Goal: Task Accomplishment & Management: Use online tool/utility

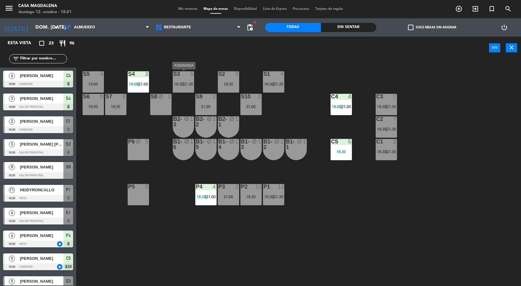
click at [204, 189] on div at bounding box center [206, 186] width 10 height 5
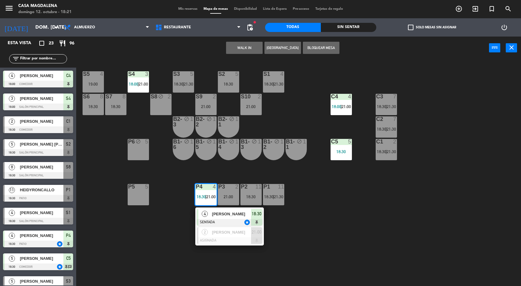
click at [228, 211] on span "[PERSON_NAME]" at bounding box center [231, 214] width 39 height 6
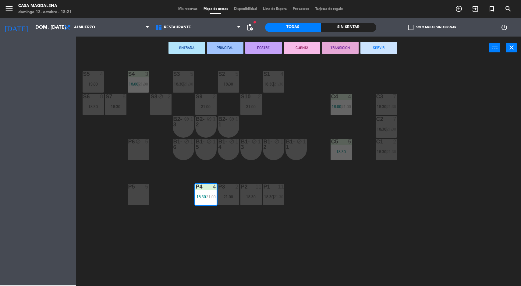
click at [232, 193] on div "P3 2 21:00" at bounding box center [228, 194] width 21 height 21
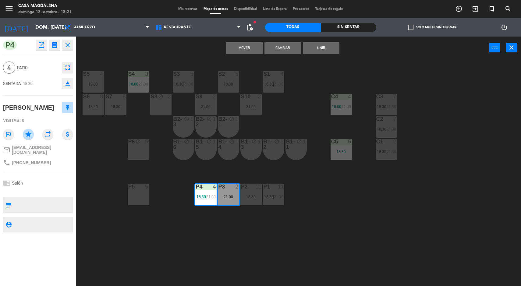
click at [239, 52] on button "Mover" at bounding box center [244, 48] width 37 height 12
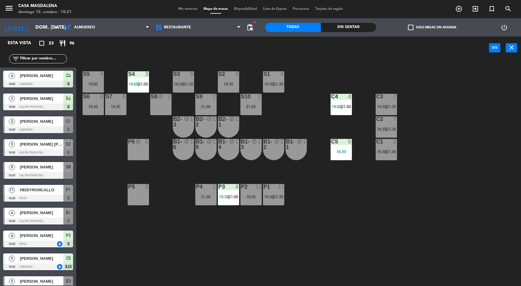
click at [196, 202] on div "P4 2 21:00" at bounding box center [205, 194] width 21 height 21
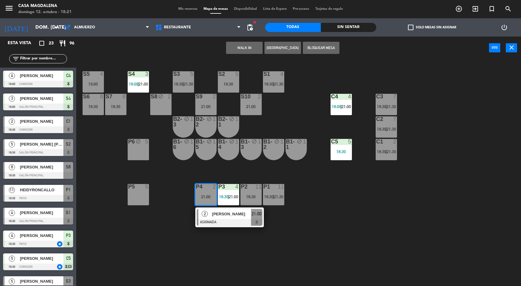
click at [202, 215] on span "2" at bounding box center [205, 214] width 6 height 6
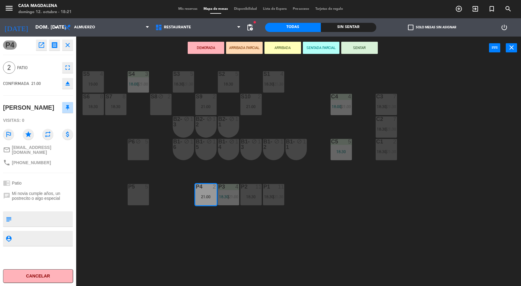
click at [169, 233] on div "S5 4 19:00 S4 3 18:00 | 21:00 S3 5 18:30 | 21:30 S2 5 18:30 S1 4 18:30 | 21:30 …" at bounding box center [301, 173] width 440 height 227
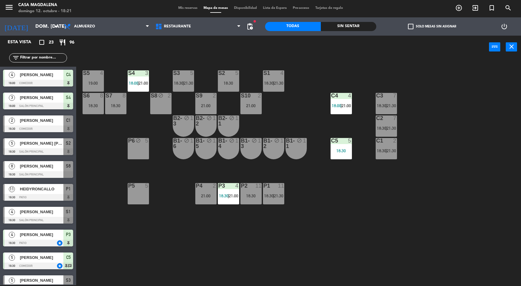
click at [192, 188] on div "P4" at bounding box center [196, 185] width 10 height 5
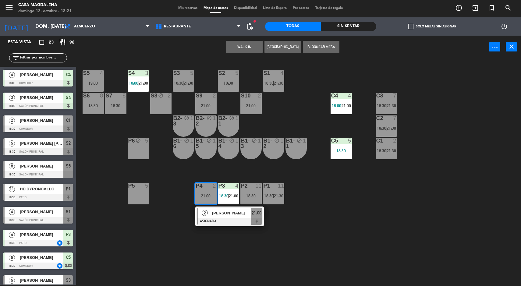
click at [220, 211] on span "[PERSON_NAME]" at bounding box center [231, 213] width 39 height 6
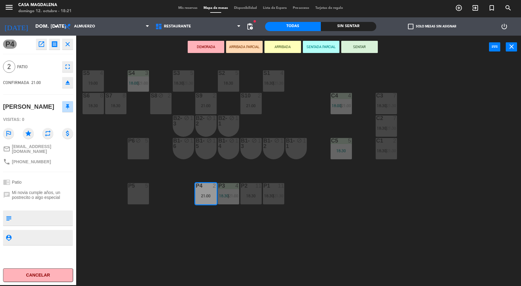
click at [24, 134] on icon "star" at bounding box center [28, 133] width 11 height 11
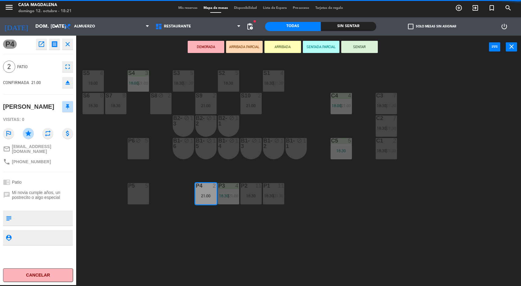
click at [151, 250] on div "S5 4 19:00 S4 3 18:00 | 21:00 S3 5 18:30 | 21:30 S2 5 18:30 S1 4 18:30 | 21:30 …" at bounding box center [301, 172] width 440 height 227
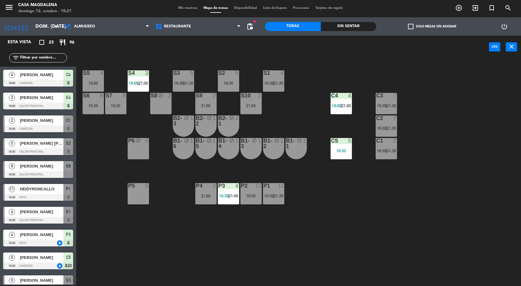
click at [204, 185] on div at bounding box center [206, 185] width 10 height 5
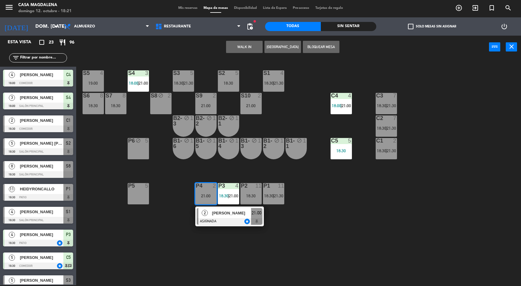
click at [287, 235] on div "S5 4 19:00 S4 3 18:00 | 21:00 S3 5 18:30 | 21:30 S2 5 18:30 S1 4 18:30 | 21:30 …" at bounding box center [301, 172] width 440 height 227
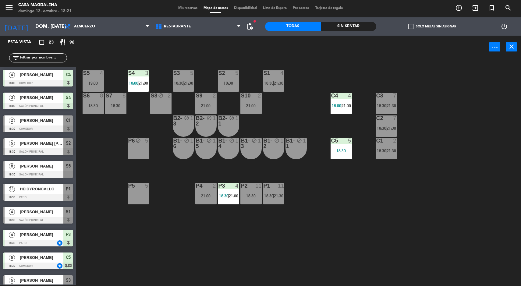
click at [202, 201] on div "P4 2 21:00" at bounding box center [205, 193] width 21 height 21
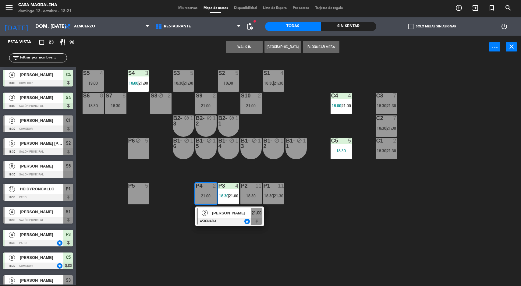
click at [335, 222] on div "S5 4 19:00 S4 3 18:00 | 21:00 S3 5 18:30 | 21:30 S2 5 18:30 S1 4 18:30 | 21:30 …" at bounding box center [301, 172] width 440 height 227
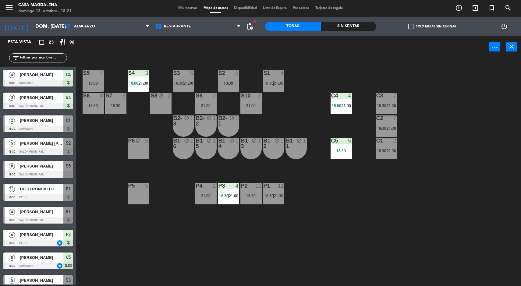
click at [138, 201] on div "P5 5" at bounding box center [138, 193] width 21 height 21
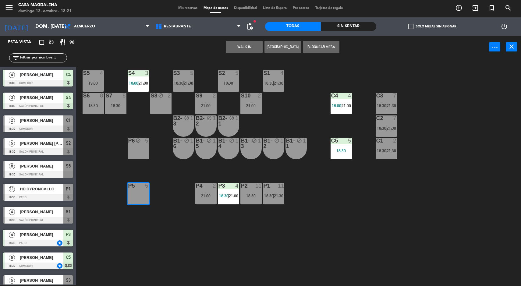
click at [320, 47] on button "Bloquear Mesa" at bounding box center [321, 47] width 37 height 12
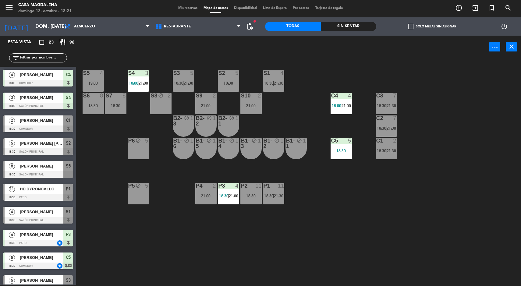
click at [133, 196] on div "P5 block 5" at bounding box center [138, 193] width 21 height 21
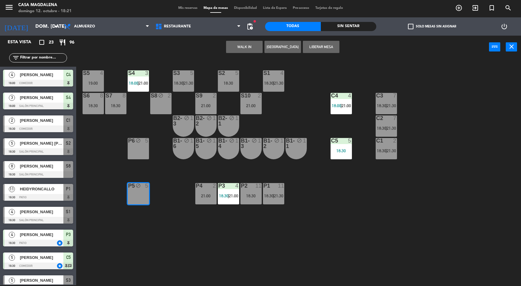
click at [325, 46] on button "Liberar Mesa" at bounding box center [321, 47] width 37 height 12
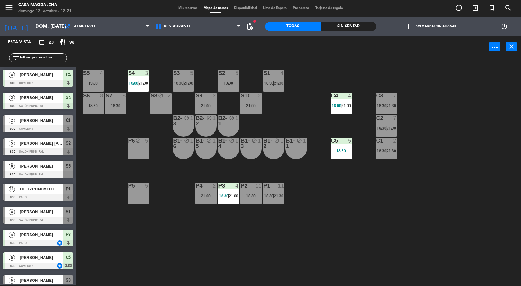
click at [207, 196] on div "21:00" at bounding box center [205, 196] width 21 height 4
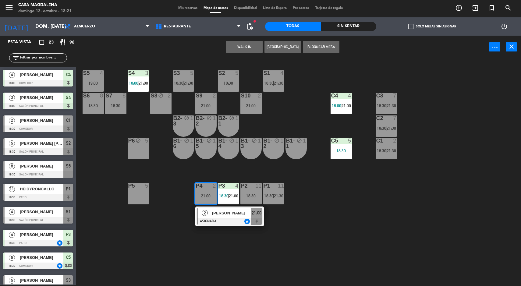
click at [220, 216] on div "[PERSON_NAME]" at bounding box center [231, 213] width 40 height 10
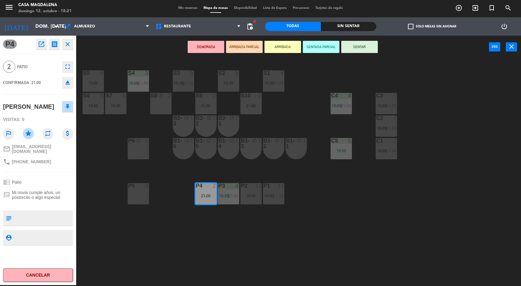
click at [434, 221] on div "S5 4 19:00 S4 3 18:00 | 21:00 S3 5 18:30 | 21:30 S2 5 18:30 S1 4 18:30 | 21:30 …" at bounding box center [301, 172] width 440 height 227
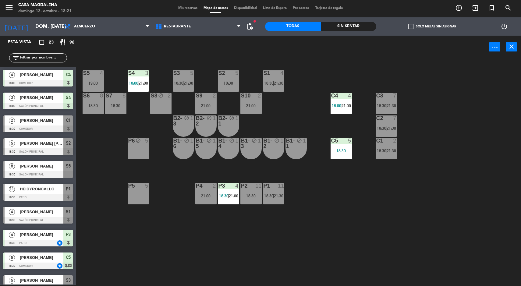
click at [135, 193] on div "P5 5" at bounding box center [138, 193] width 21 height 21
click at [461, 168] on div "S5 4 19:00 S4 3 18:00 | 21:00 S3 5 18:30 | 21:30 S2 5 18:30 S1 4 18:30 | 21:30 …" at bounding box center [301, 172] width 440 height 227
click at [460, 226] on div "S5 4 19:00 S4 3 18:00 | 21:00 S3 5 18:30 | 21:30 S2 5 18:30 S1 4 18:30 | 21:30 …" at bounding box center [301, 172] width 440 height 227
click at [469, 227] on div "S5 4 19:00 S4 3 18:00 | 21:00 S3 5 18:30 | 21:30 S2 5 18:30 S1 4 18:30 | 21:30 …" at bounding box center [301, 172] width 440 height 227
click at [458, 230] on div "S5 4 19:00 S4 3 18:00 | 21:00 S3 5 18:30 | 21:30 S2 5 18:30 S1 4 18:30 | 21:30 …" at bounding box center [301, 172] width 440 height 227
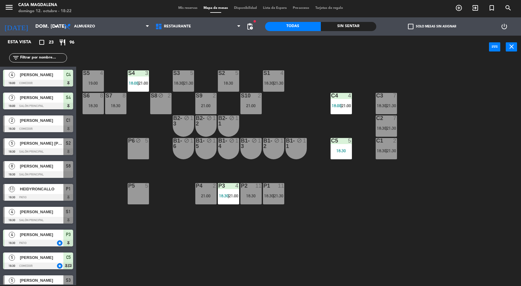
click at [470, 242] on div "S5 4 19:00 S4 3 18:00 | 21:00 S3 5 18:30 | 21:30 S2 5 18:30 S1 4 18:30 | 21:30 …" at bounding box center [301, 172] width 440 height 227
click at [462, 244] on div "S5 4 19:00 S4 3 18:00 | 21:00 S3 5 18:30 | 21:30 S2 5 18:30 S1 4 18:30 | 21:30 …" at bounding box center [301, 172] width 440 height 227
click at [490, 224] on div "S5 4 19:00 S4 3 18:00 | 21:00 S3 5 18:30 | 21:30 S2 5 18:30 S1 4 18:30 | 21:30 …" at bounding box center [301, 172] width 440 height 227
click at [491, 228] on div "S5 4 19:00 S4 3 18:00 | 21:00 S3 5 18:30 | 21:30 S2 5 18:30 S1 4 18:30 | 21:30 …" at bounding box center [301, 172] width 440 height 227
click at [442, 233] on div "S5 4 19:00 S4 3 18:00 | 21:00 S3 5 18:30 | 21:30 S2 5 18:30 S1 4 18:30 | 21:30 …" at bounding box center [301, 172] width 440 height 227
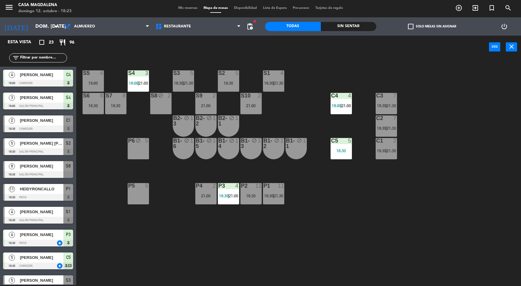
click at [358, 23] on div "Sin sentar" at bounding box center [349, 26] width 56 height 9
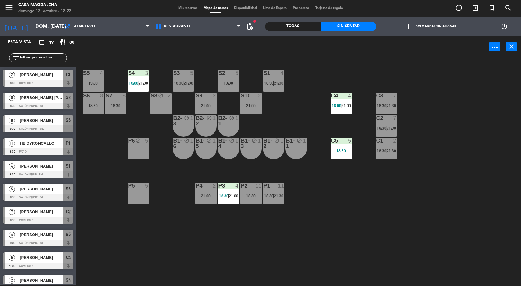
click at [25, 210] on span "[PERSON_NAME]" at bounding box center [42, 212] width 44 height 6
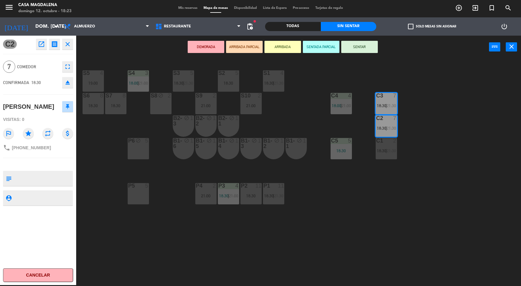
click at [359, 47] on button "SENTAR" at bounding box center [359, 47] width 37 height 12
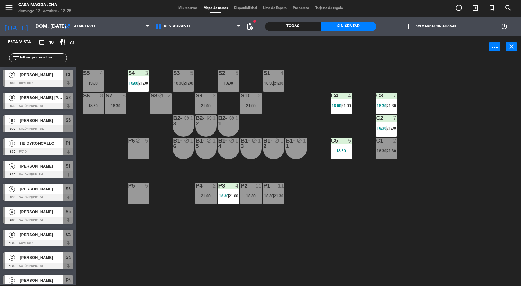
click at [250, 99] on div "S10 2 21:00" at bounding box center [250, 103] width 21 height 21
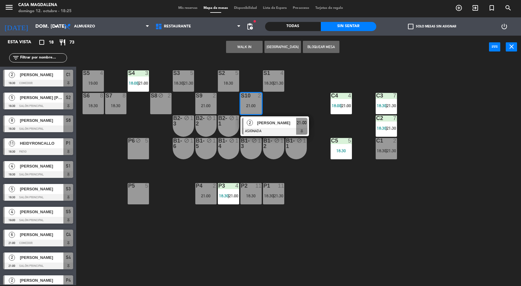
click at [260, 129] on div at bounding box center [274, 131] width 65 height 7
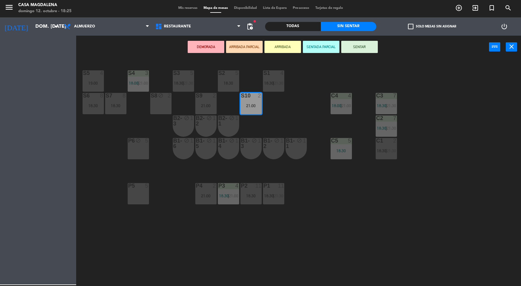
click at [152, 104] on div "S8 block 2" at bounding box center [160, 103] width 21 height 21
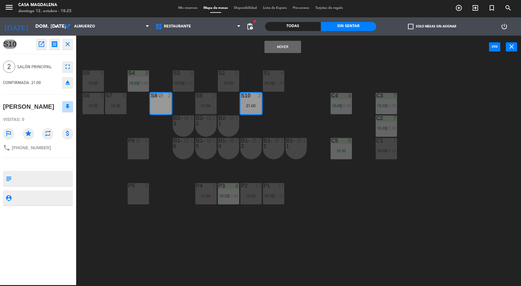
click at [276, 49] on button "Mover" at bounding box center [282, 47] width 37 height 12
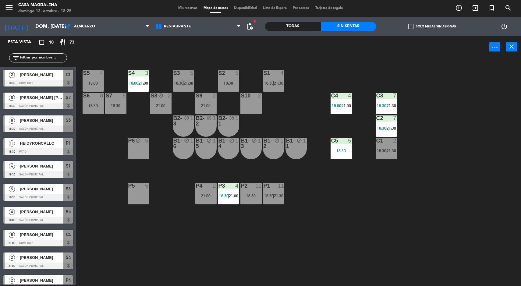
click at [436, 194] on div "S5 4 19:00 S4 3 18:00 | 21:00 S3 5 18:30 | 21:30 S2 5 18:30 S1 4 18:30 | 21:30 …" at bounding box center [301, 172] width 440 height 227
click at [165, 102] on div "S8 block 2 21:00" at bounding box center [160, 103] width 21 height 21
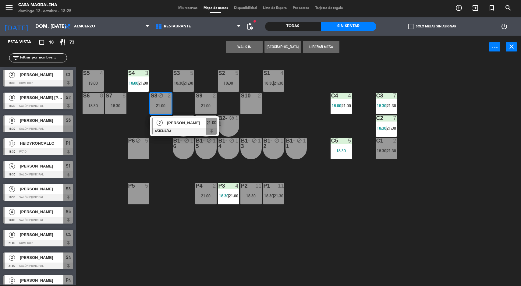
click at [196, 125] on span "[PERSON_NAME]" at bounding box center [186, 123] width 39 height 6
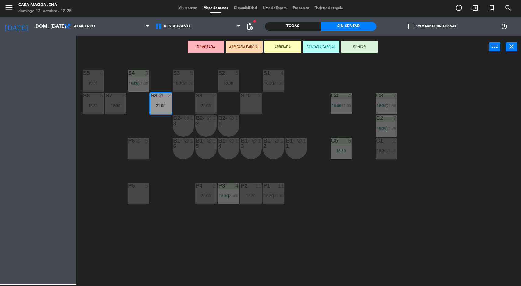
click at [269, 109] on div "S5 4 19:00 S4 3 18:00 | 21:00 S3 5 18:30 | 21:30 S2 5 18:30 S1 4 18:30 | 21:30 …" at bounding box center [301, 172] width 440 height 227
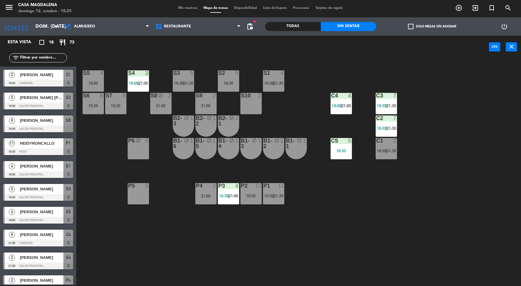
click at [165, 105] on div "21:00" at bounding box center [160, 106] width 21 height 4
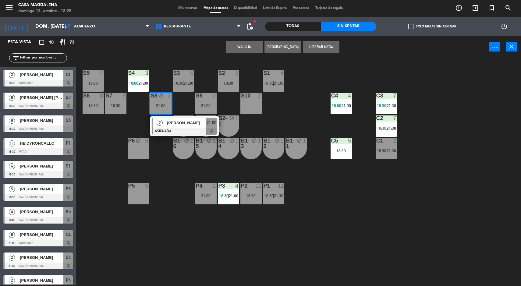
click at [196, 125] on span "[PERSON_NAME]" at bounding box center [186, 123] width 39 height 6
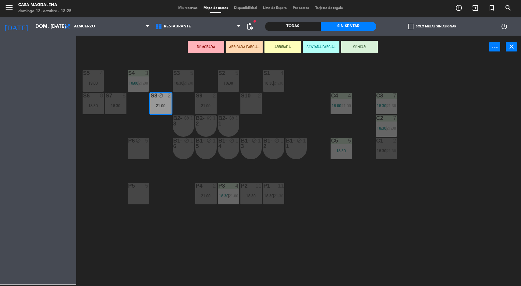
click at [260, 108] on div "S10 2" at bounding box center [250, 103] width 21 height 21
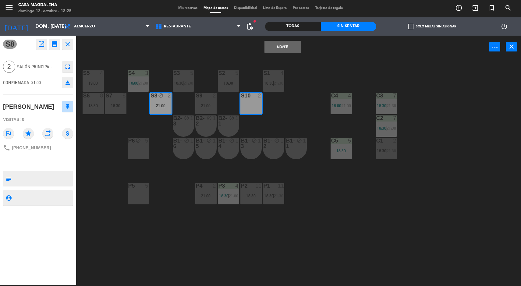
click at [278, 52] on button "Mover" at bounding box center [282, 47] width 37 height 12
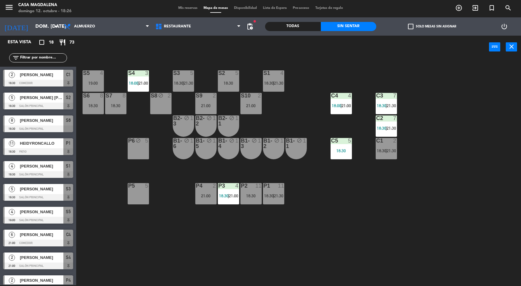
click at [250, 95] on div at bounding box center [251, 95] width 10 height 5
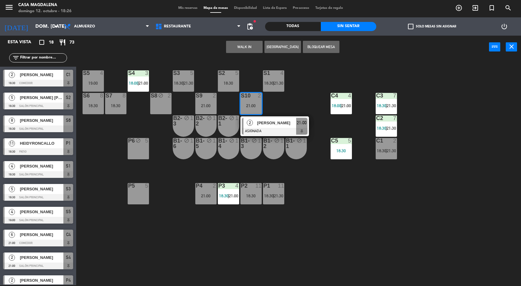
click at [165, 97] on div "block" at bounding box center [161, 96] width 10 height 6
click at [236, 42] on button "Mover" at bounding box center [244, 47] width 37 height 12
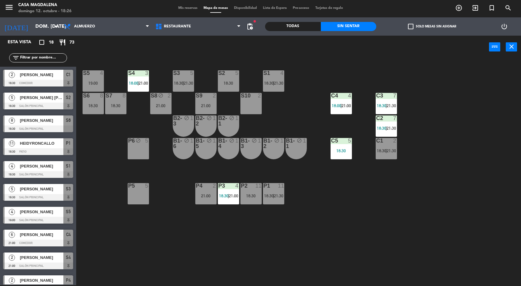
click at [250, 102] on div "S10 2" at bounding box center [250, 103] width 21 height 21
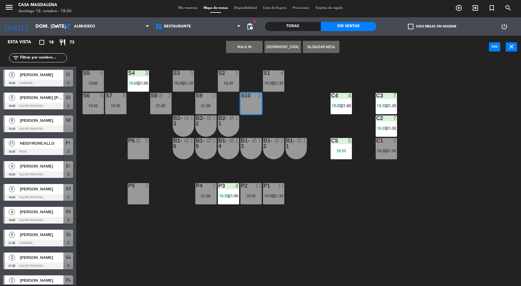
click at [230, 43] on button "WALK IN" at bounding box center [244, 47] width 37 height 12
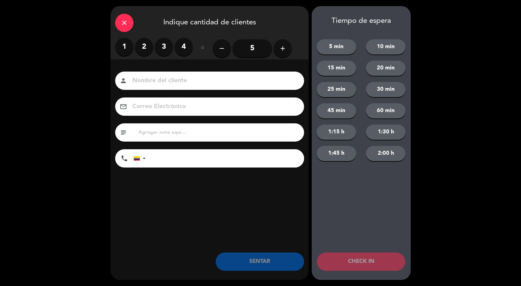
click at [158, 44] on label "3" at bounding box center [164, 47] width 18 height 18
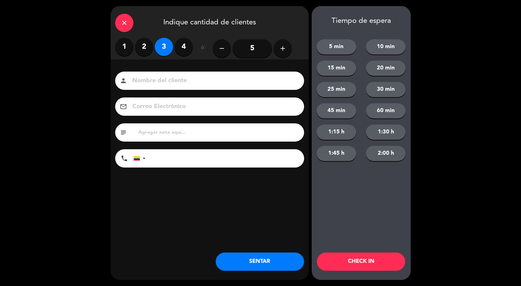
click at [141, 48] on label "2" at bounding box center [144, 47] width 18 height 18
click at [266, 255] on button "SENTAR" at bounding box center [260, 262] width 88 height 18
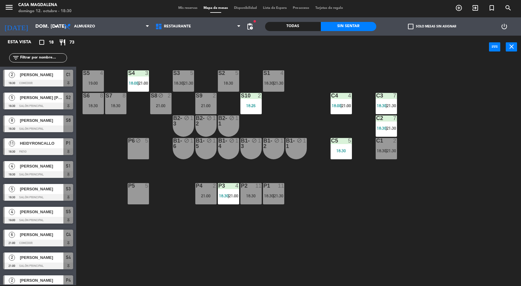
click at [24, 98] on span "[PERSON_NAME] [PERSON_NAME]" at bounding box center [42, 97] width 44 height 6
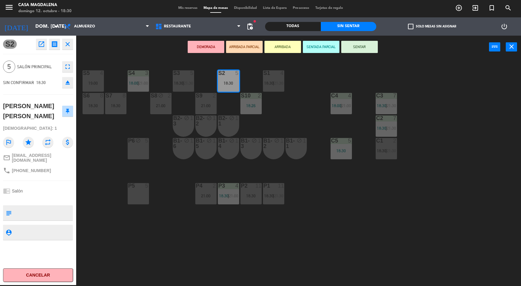
click at [361, 44] on button "SENTAR" at bounding box center [359, 47] width 37 height 12
